Goal: Information Seeking & Learning: Learn about a topic

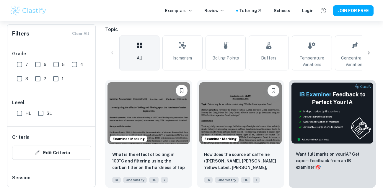
scroll to position [126, 0]
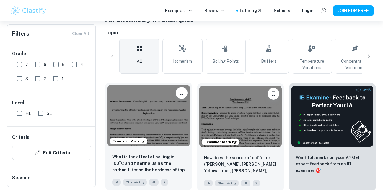
click at [164, 99] on img at bounding box center [148, 115] width 82 height 62
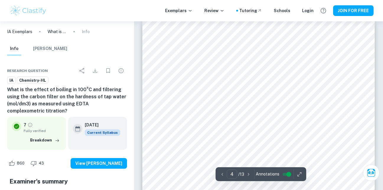
scroll to position [1082, 0]
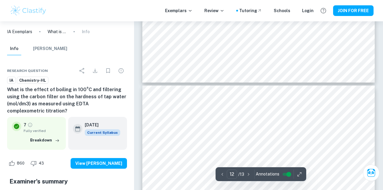
type input "13"
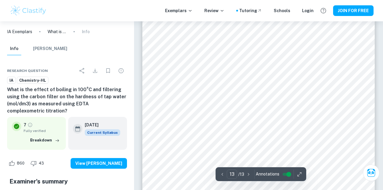
scroll to position [4260, 0]
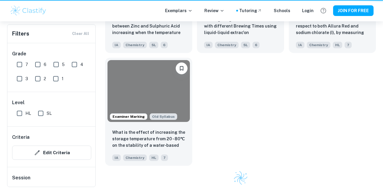
scroll to position [126, 0]
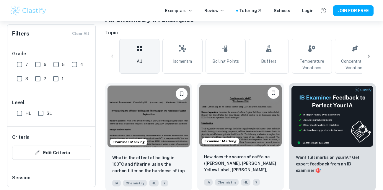
click at [237, 107] on img at bounding box center [240, 115] width 82 height 62
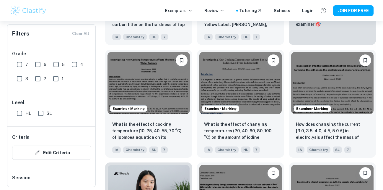
scroll to position [269, 0]
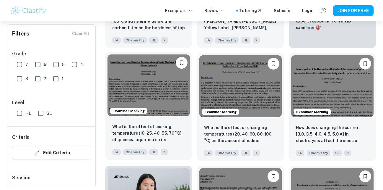
click at [155, 85] on img at bounding box center [148, 85] width 82 height 62
